Goal: Information Seeking & Learning: Learn about a topic

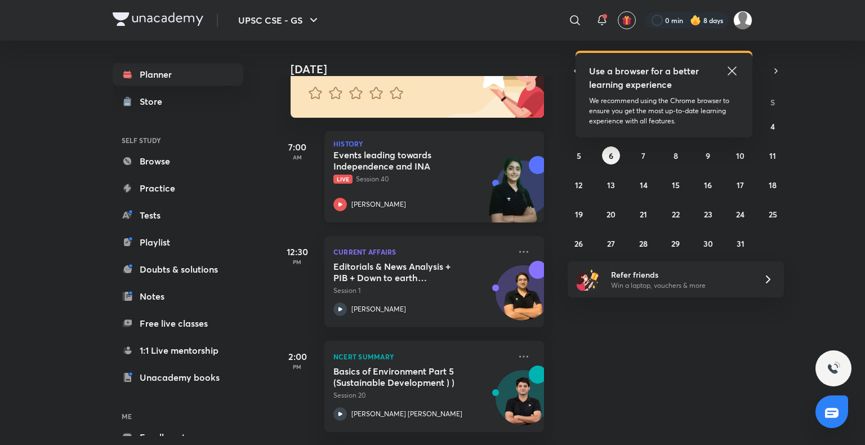
scroll to position [119, 0]
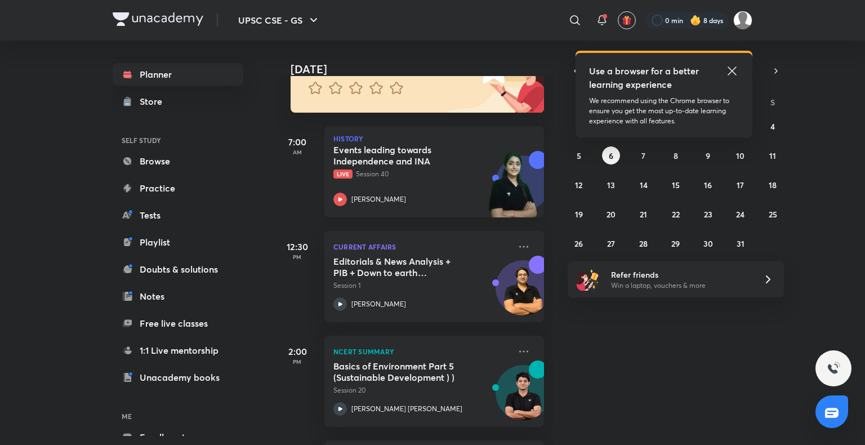
click at [428, 195] on div "[PERSON_NAME]" at bounding box center [421, 200] width 177 height 14
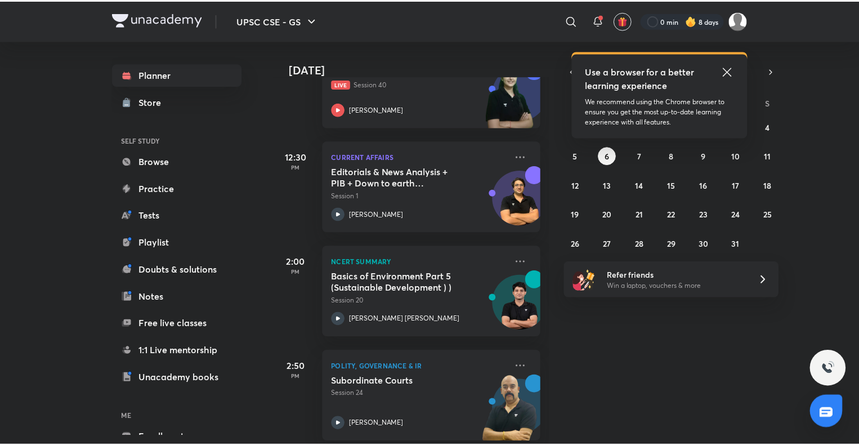
scroll to position [223, 0]
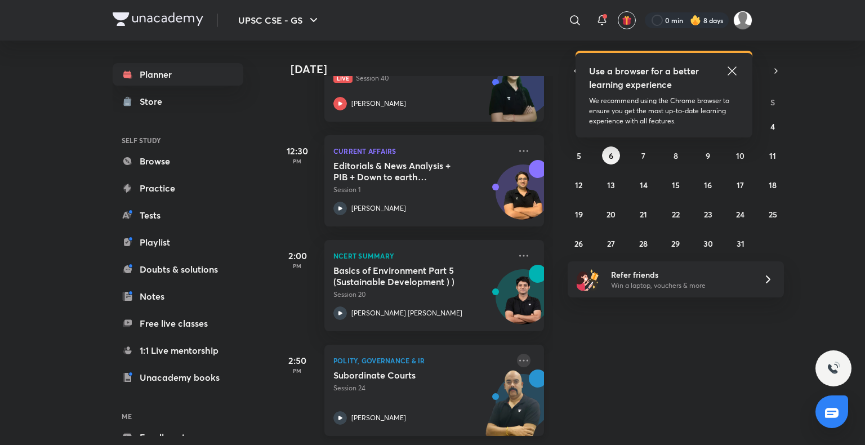
click at [519, 359] on icon at bounding box center [523, 360] width 9 height 2
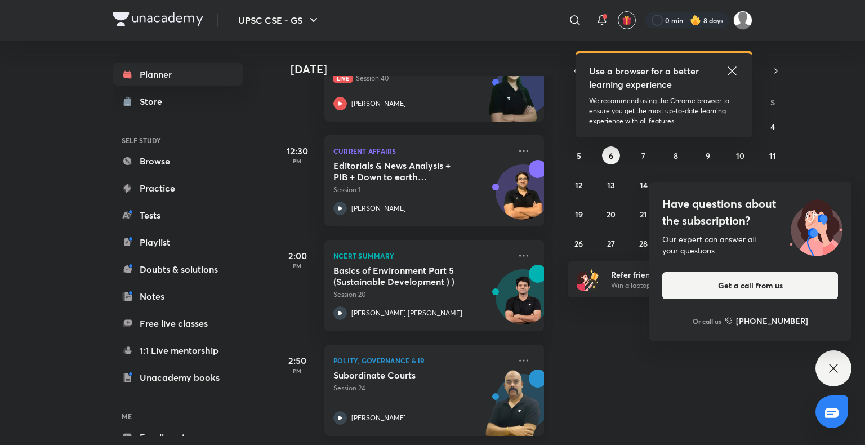
click at [401, 354] on p "Polity, Governance & IR" at bounding box center [421, 361] width 177 height 14
click at [518, 354] on icon at bounding box center [524, 361] width 14 height 14
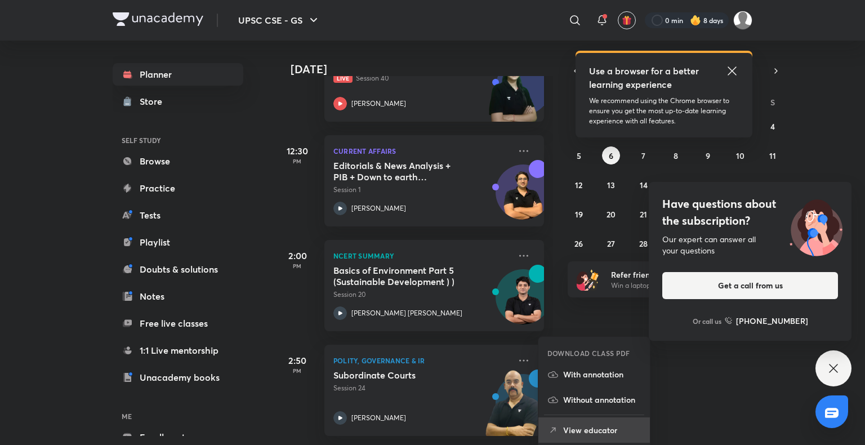
click at [595, 422] on li "View educator" at bounding box center [594, 429] width 112 height 25
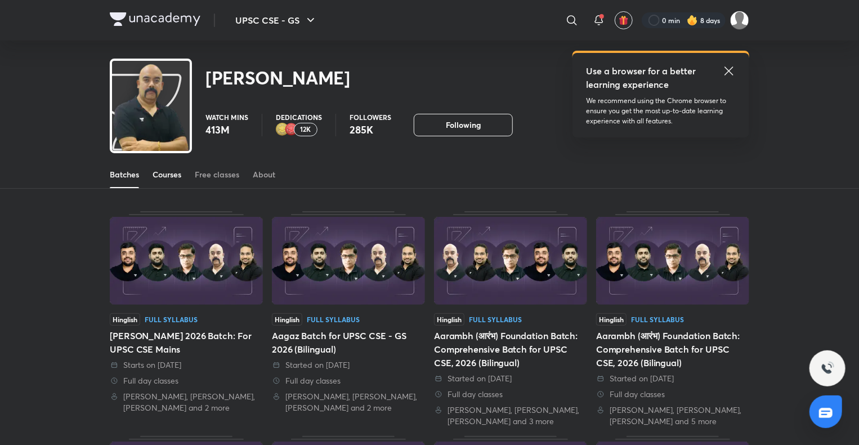
click at [176, 180] on link "Courses" at bounding box center [167, 174] width 29 height 27
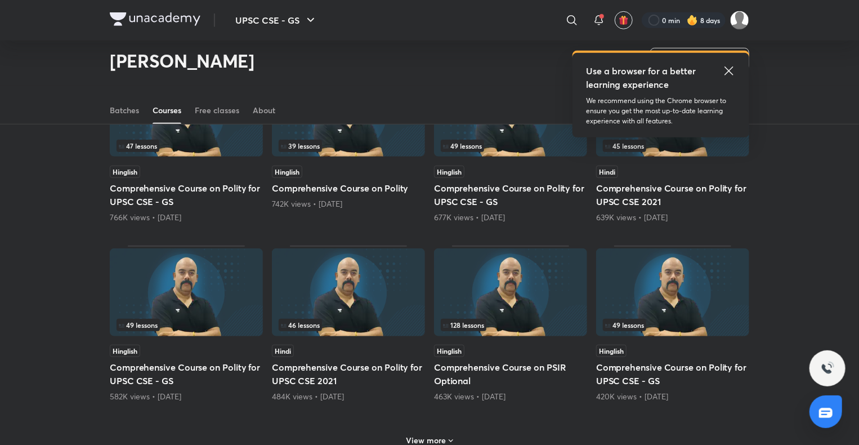
scroll to position [329, 0]
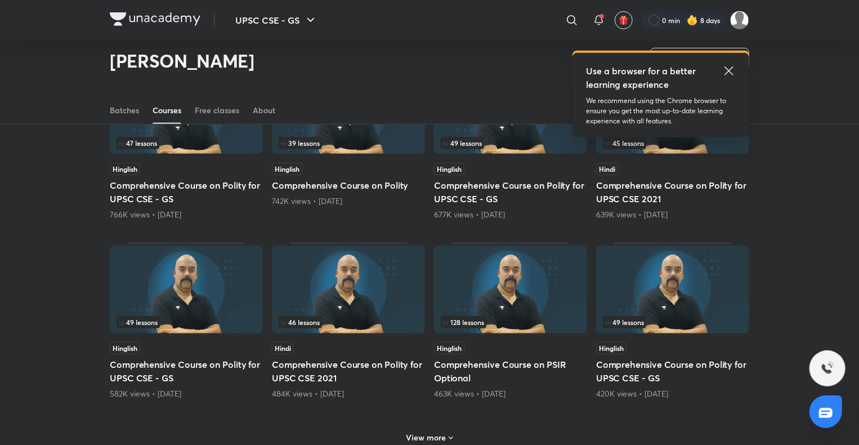
click at [211, 324] on div "49 lessons" at bounding box center [187, 322] width 140 height 12
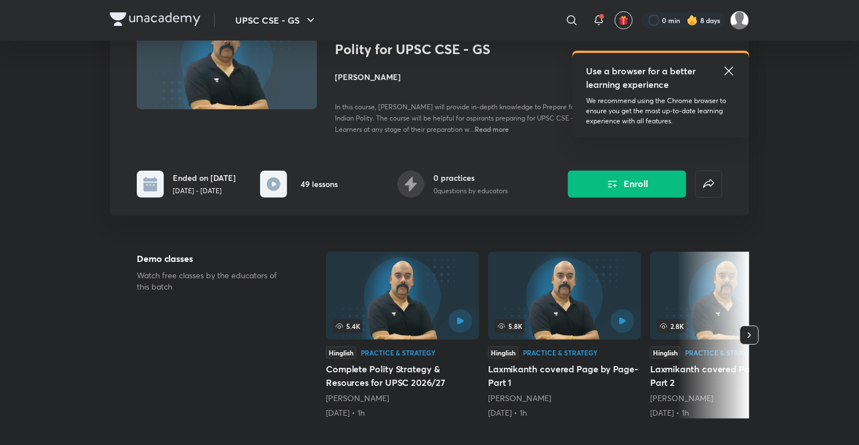
scroll to position [116, 0]
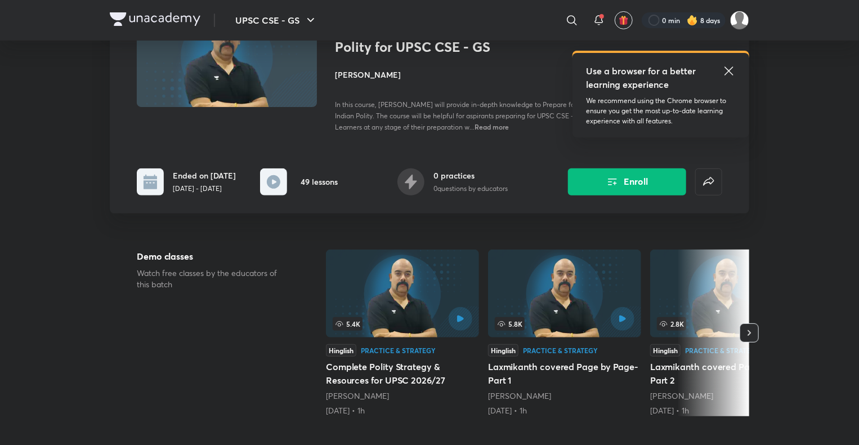
click at [730, 69] on icon at bounding box center [730, 71] width 14 height 14
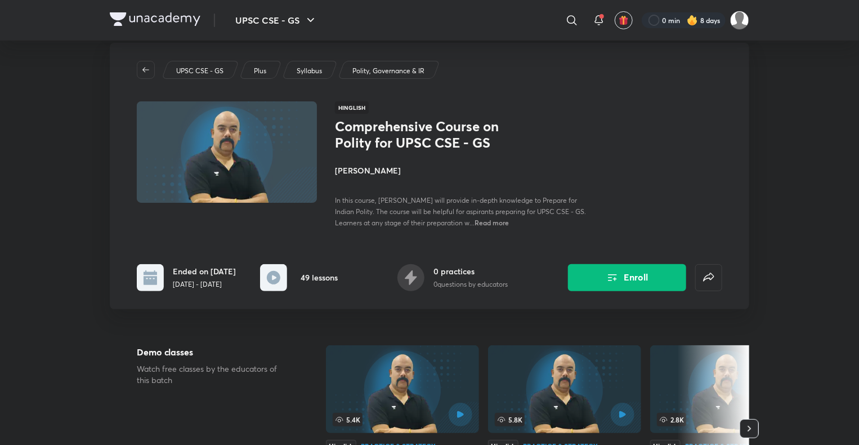
scroll to position [0, 0]
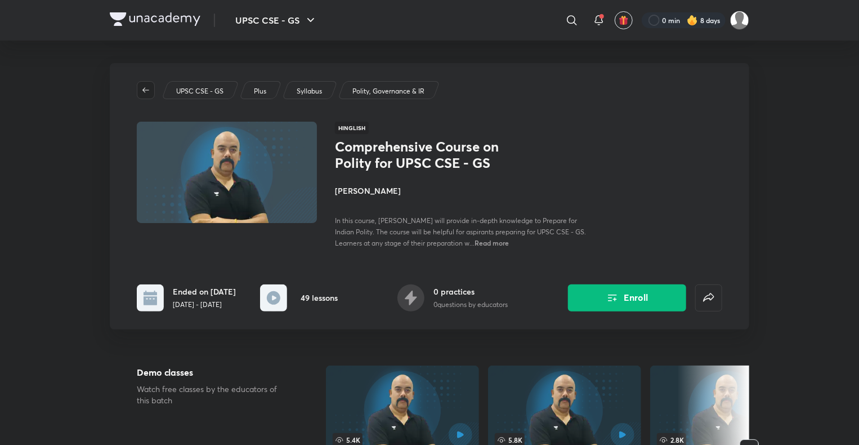
click at [148, 91] on icon "button" at bounding box center [145, 90] width 9 height 9
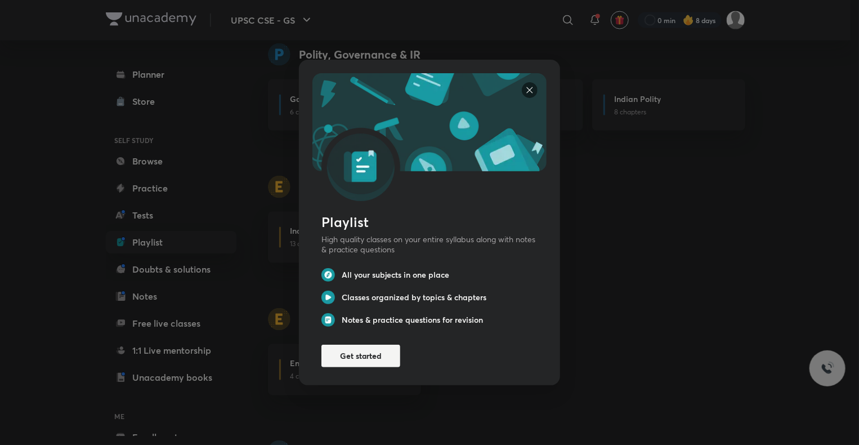
scroll to position [867, 0]
click at [650, 355] on div "Playlist High quality classes on your entire syllabus along with notes & practi…" at bounding box center [429, 222] width 859 height 445
click at [527, 90] on img at bounding box center [530, 90] width 16 height 16
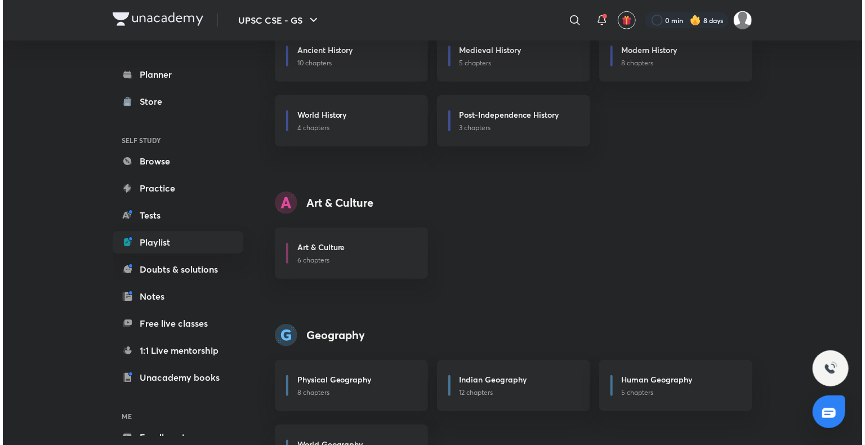
scroll to position [0, 0]
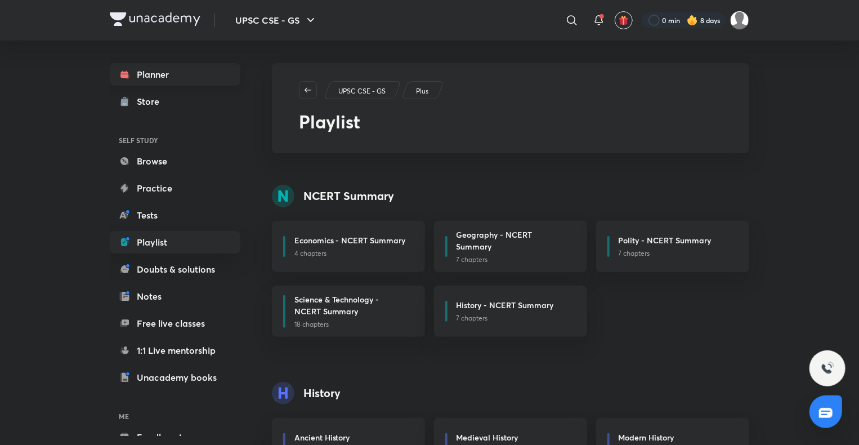
click at [163, 74] on link "Planner" at bounding box center [175, 74] width 131 height 23
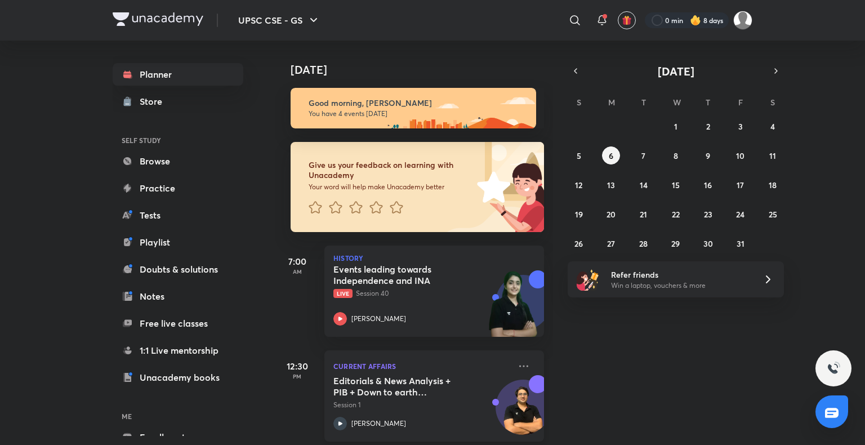
scroll to position [223, 0]
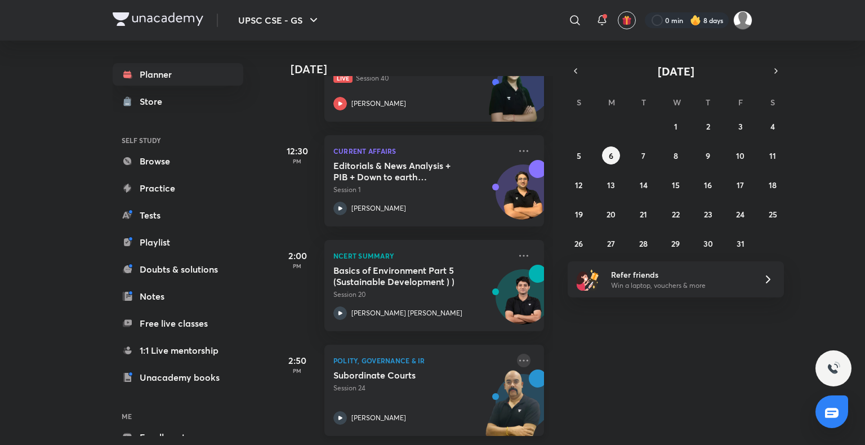
click at [517, 354] on icon at bounding box center [524, 361] width 14 height 14
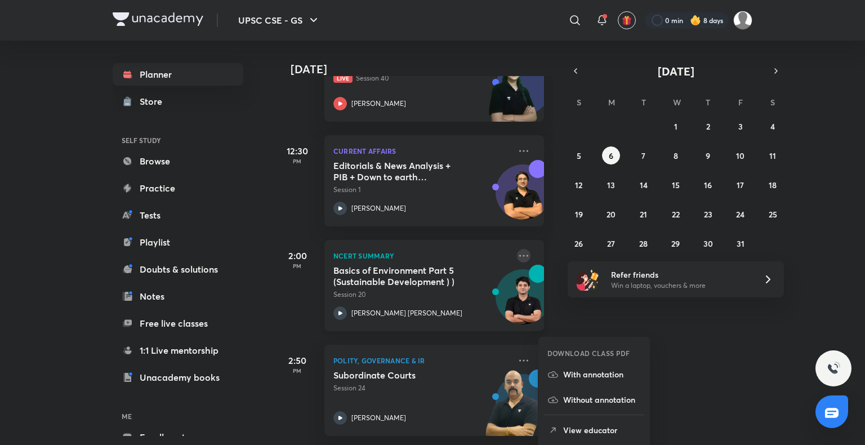
click at [520, 249] on icon at bounding box center [524, 256] width 14 height 14
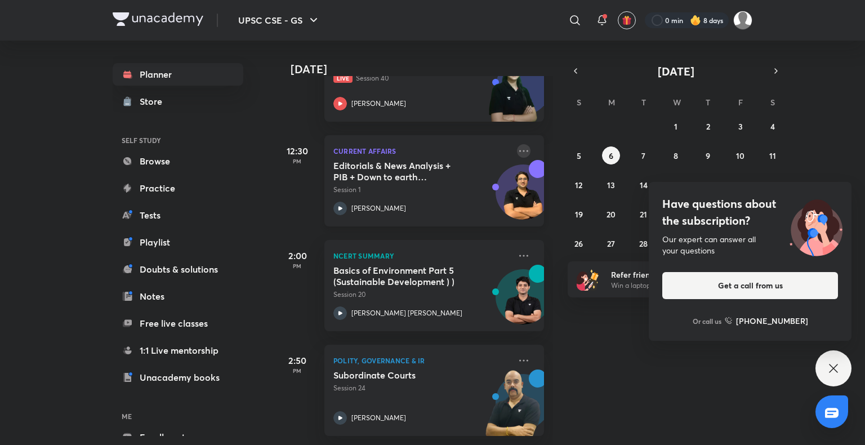
click at [517, 144] on icon at bounding box center [524, 151] width 14 height 14
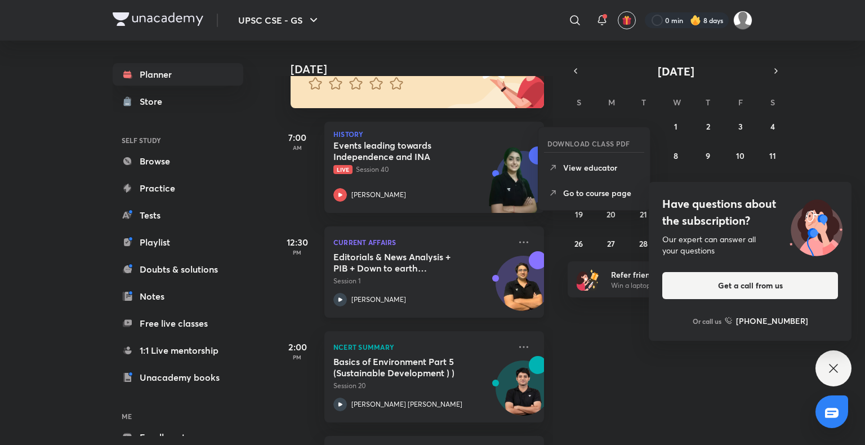
scroll to position [109, 0]
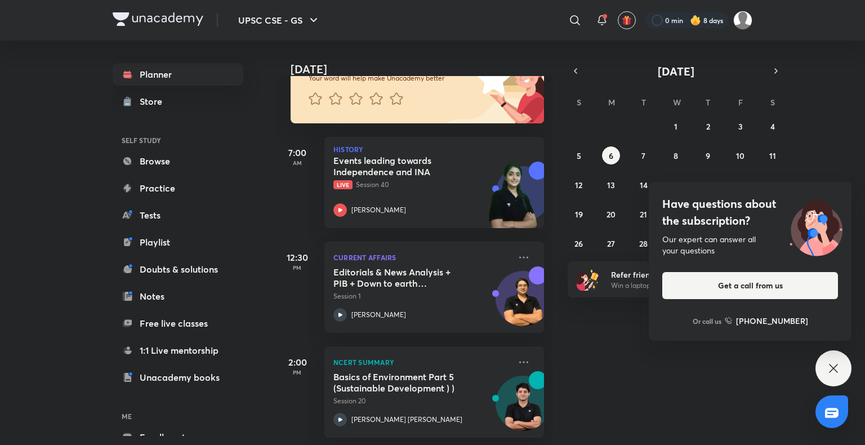
click at [671, 333] on div "Have questions about the subscription? Our expert can answer all your questions…" at bounding box center [750, 261] width 203 height 159
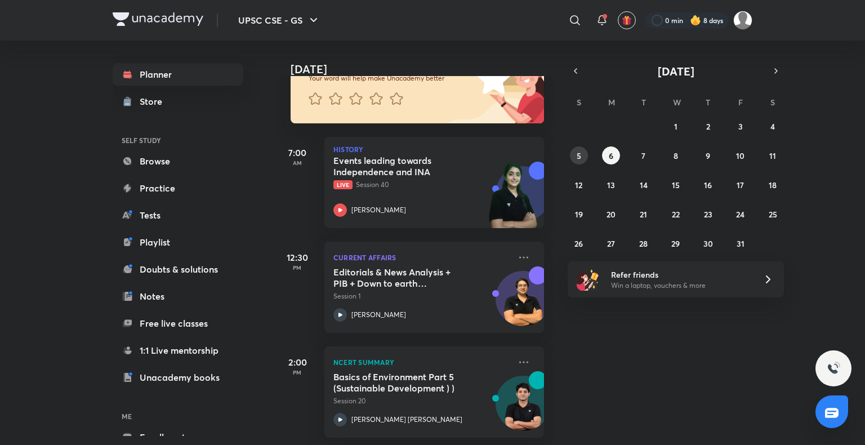
click at [574, 155] on button "5" at bounding box center [579, 155] width 18 height 18
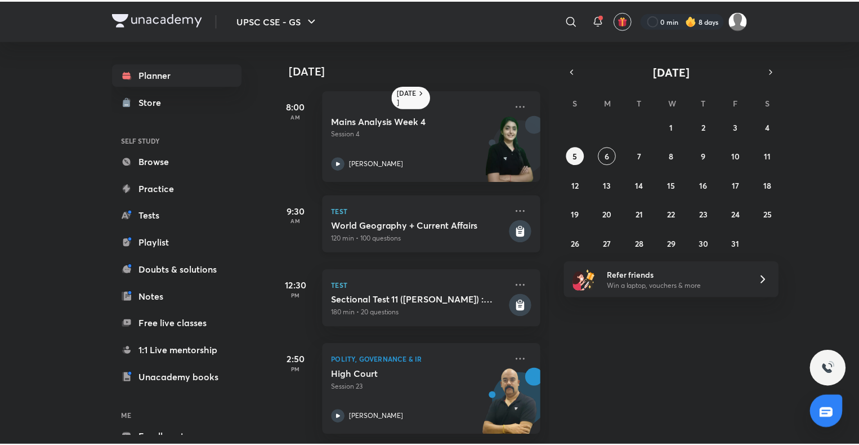
scroll to position [81, 0]
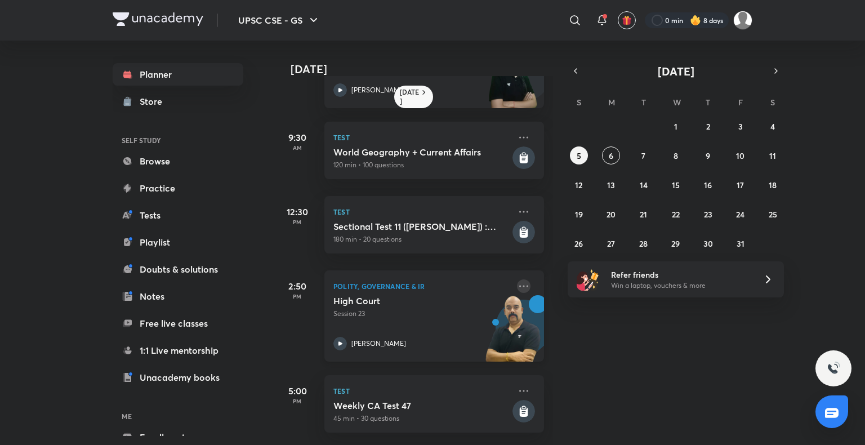
click at [518, 281] on icon at bounding box center [524, 286] width 14 height 14
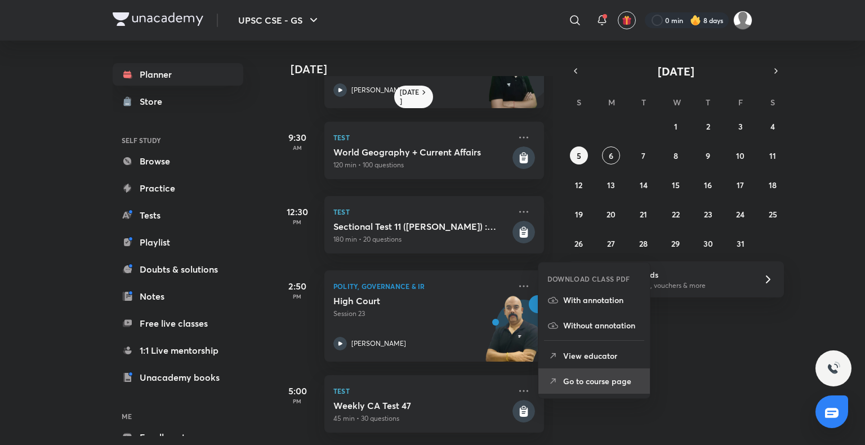
click at [618, 376] on p "Go to course page" at bounding box center [602, 381] width 78 height 12
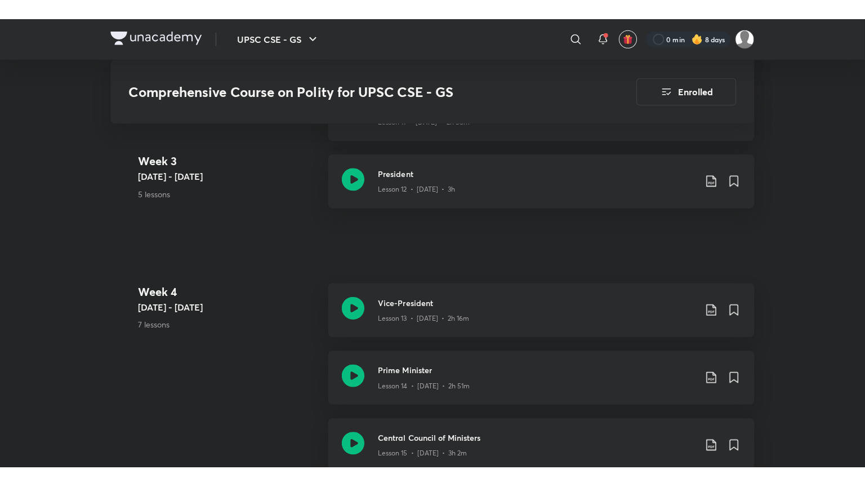
scroll to position [1486, 0]
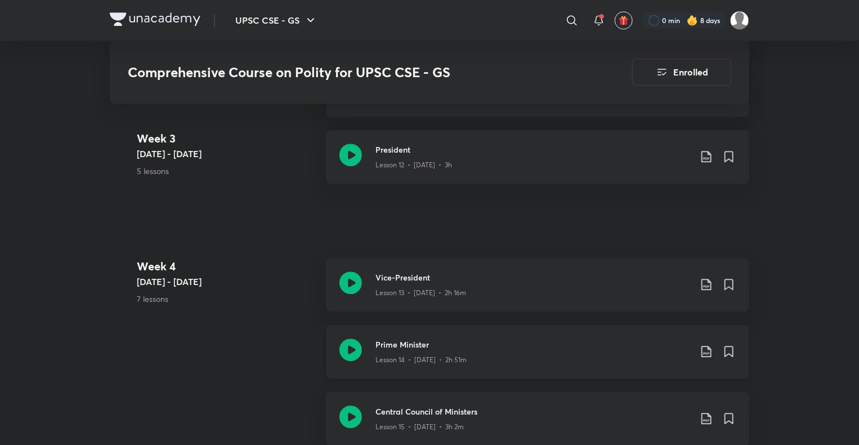
click at [485, 356] on div "Lesson 14 • [DATE] • 2h 51m" at bounding box center [533, 357] width 315 height 15
